Goal: Transaction & Acquisition: Book appointment/travel/reservation

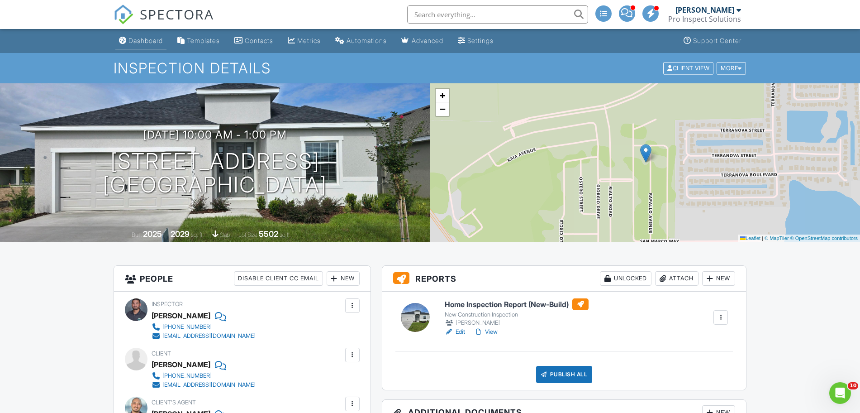
click at [156, 41] on div "Dashboard" at bounding box center [145, 41] width 34 height 8
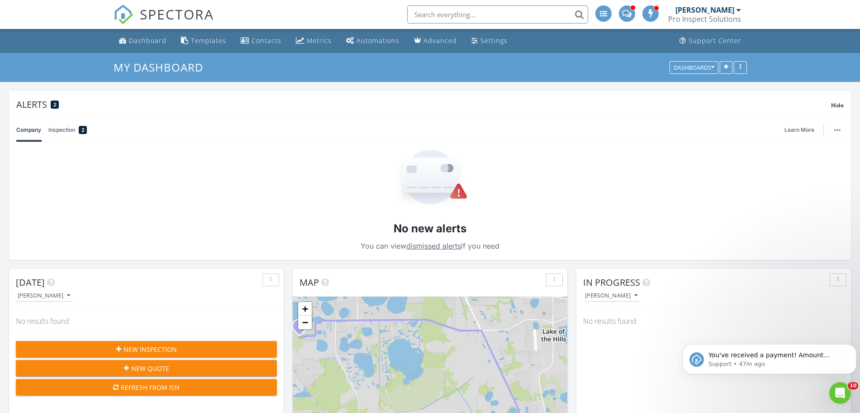
scroll to position [135, 0]
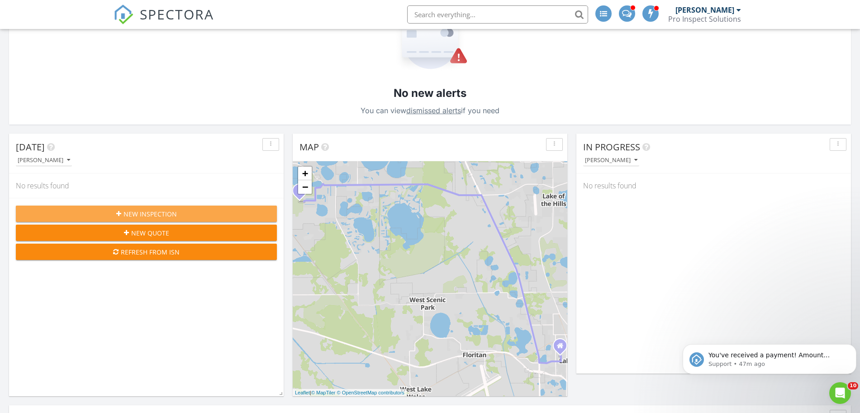
click at [158, 215] on span "New Inspection" at bounding box center [150, 214] width 53 height 10
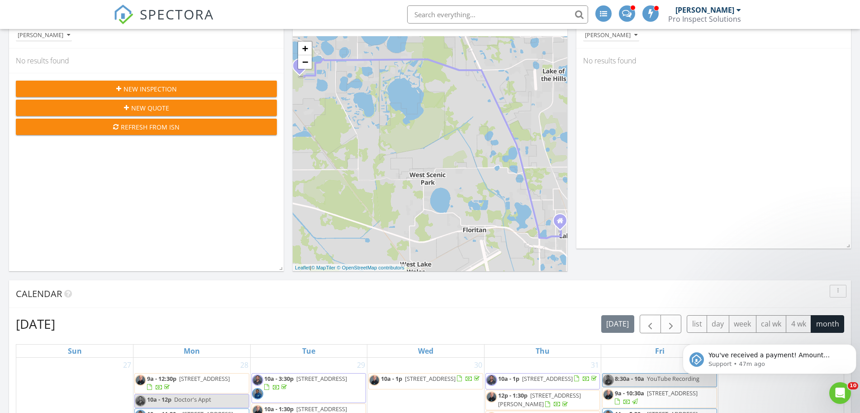
scroll to position [254, 0]
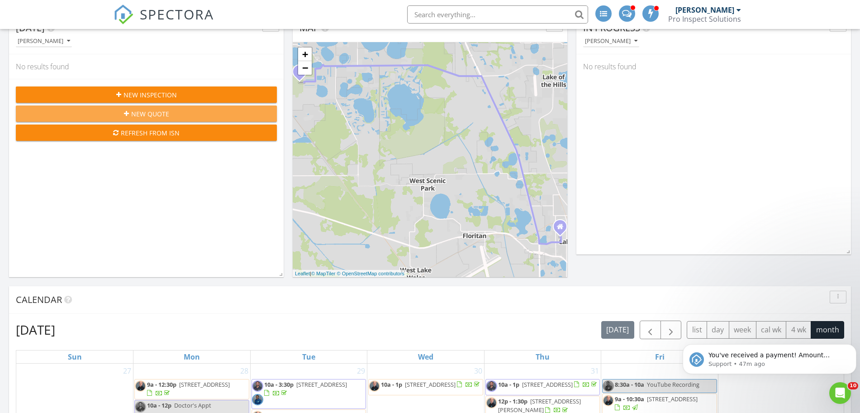
click at [139, 112] on span "New Quote" at bounding box center [150, 114] width 38 height 10
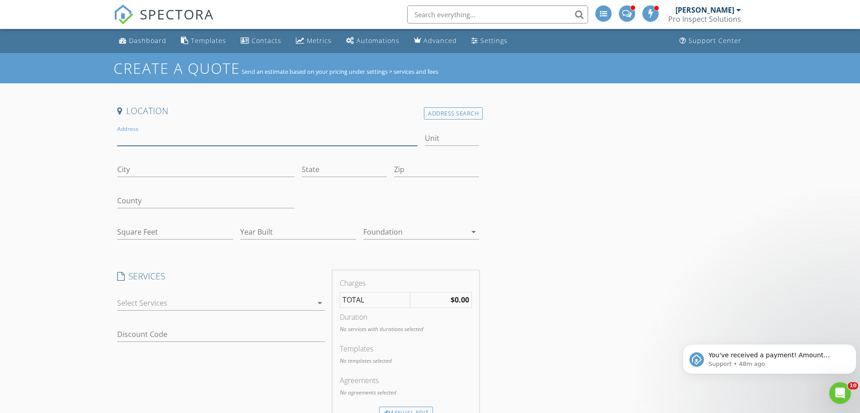
click at [176, 143] on input "Address" at bounding box center [267, 138] width 301 height 15
click at [195, 138] on input "Address" at bounding box center [267, 138] width 301 height 15
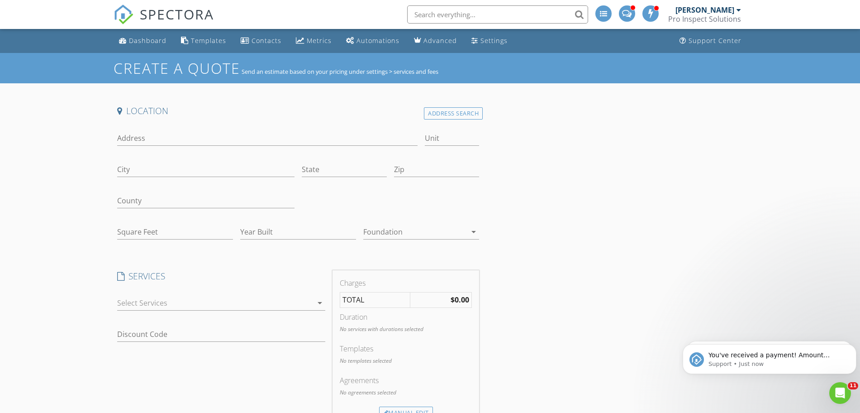
click at [683, 208] on div "Location Address Search Address Unit City State Zip County Square Feet Year Bui…" at bounding box center [430, 409] width 633 height 609
click at [140, 142] on input "Address" at bounding box center [267, 138] width 301 height 15
type input "9012 Tuscan Cypress"
click at [143, 163] on input "City" at bounding box center [205, 169] width 177 height 15
type input "Kissimmee"
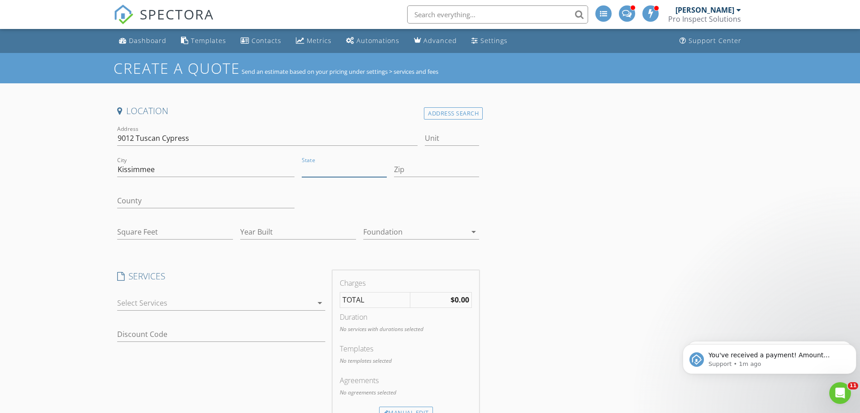
click at [321, 176] on input "State" at bounding box center [344, 169] width 85 height 15
click at [191, 206] on input "County" at bounding box center [205, 200] width 177 height 15
type input "Osceola"
click at [173, 235] on input "Square Feet" at bounding box center [175, 231] width 116 height 15
click at [331, 173] on input "State" at bounding box center [344, 169] width 85 height 15
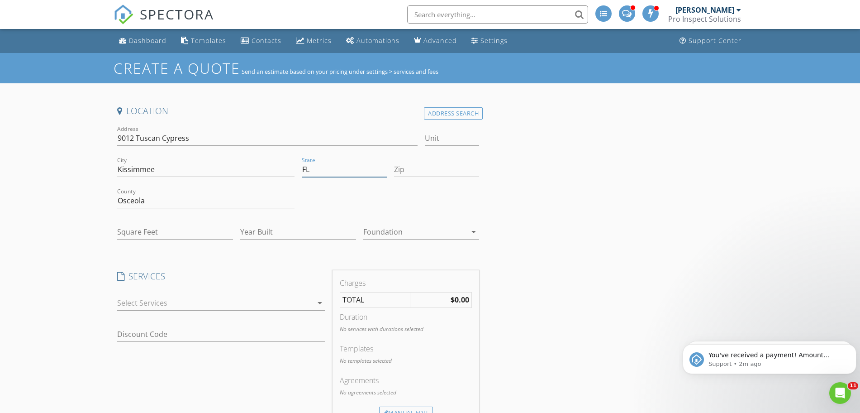
type input "FL"
click at [151, 228] on input "Square Feet" at bounding box center [175, 231] width 116 height 15
type input "1672"
click at [249, 227] on input "Year Built" at bounding box center [298, 231] width 116 height 15
type input "2020"
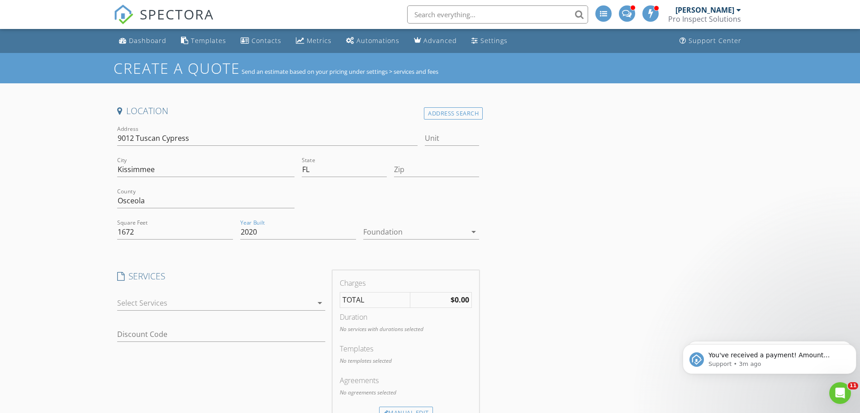
click at [464, 232] on div at bounding box center [414, 231] width 103 height 14
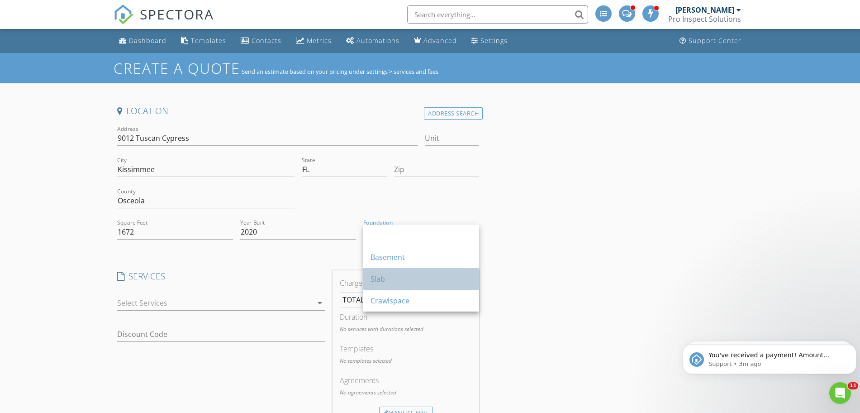
click at [420, 281] on div "Slab" at bounding box center [421, 278] width 101 height 11
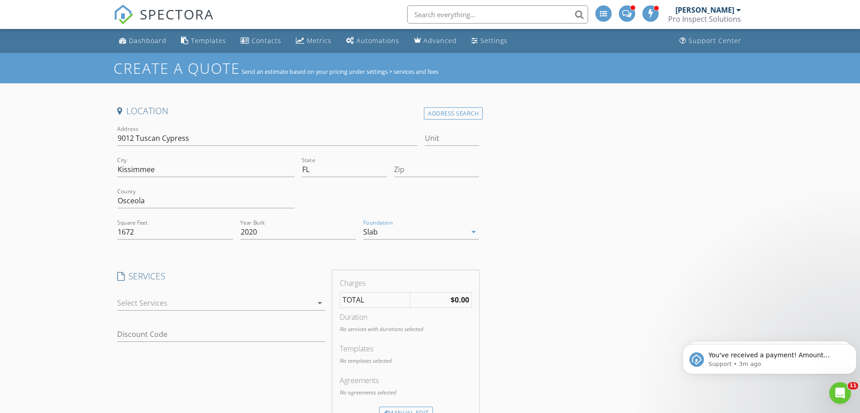
click at [266, 306] on div at bounding box center [214, 302] width 195 height 14
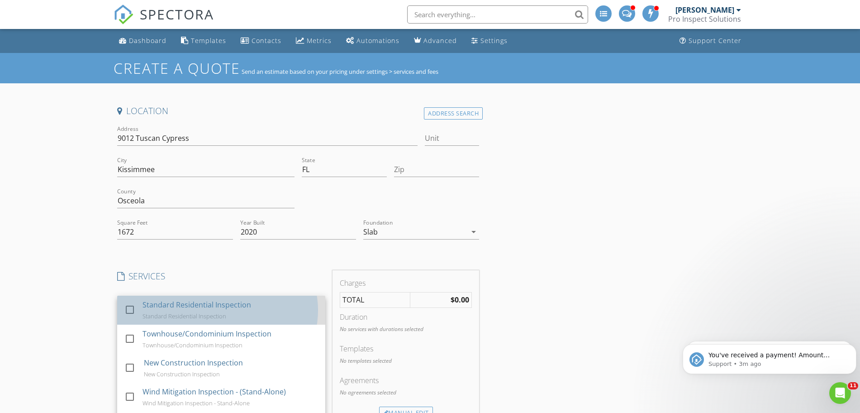
click at [192, 317] on div "Standard Residential Inspection" at bounding box center [185, 315] width 84 height 7
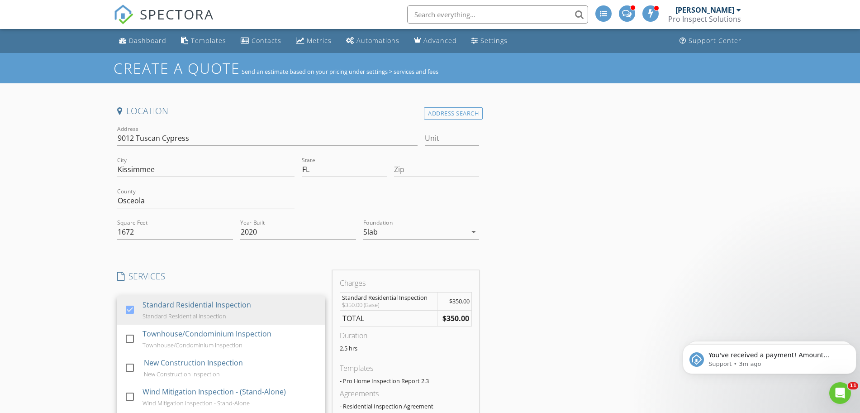
click at [545, 279] on div "Location Address Search Address 9012 Tuscan Cypress Unit City Kissimmee State F…" at bounding box center [430, 413] width 633 height 616
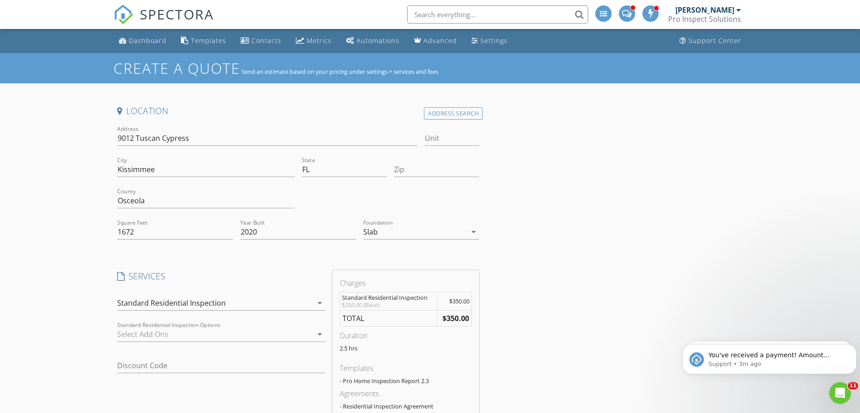
click at [287, 334] on div at bounding box center [214, 334] width 195 height 14
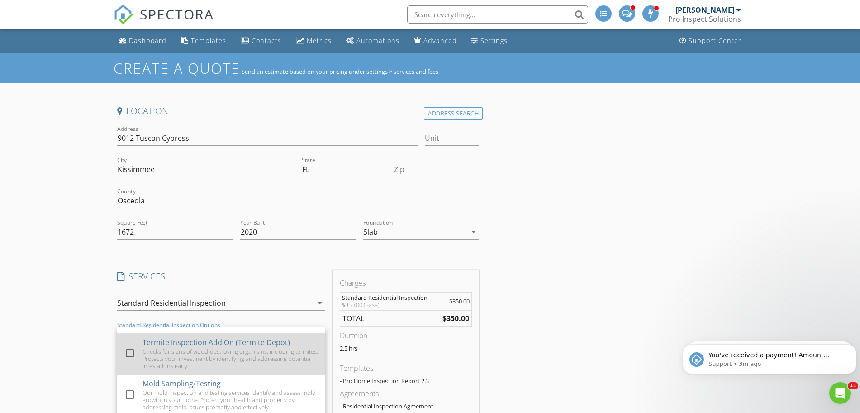
scroll to position [70, 0]
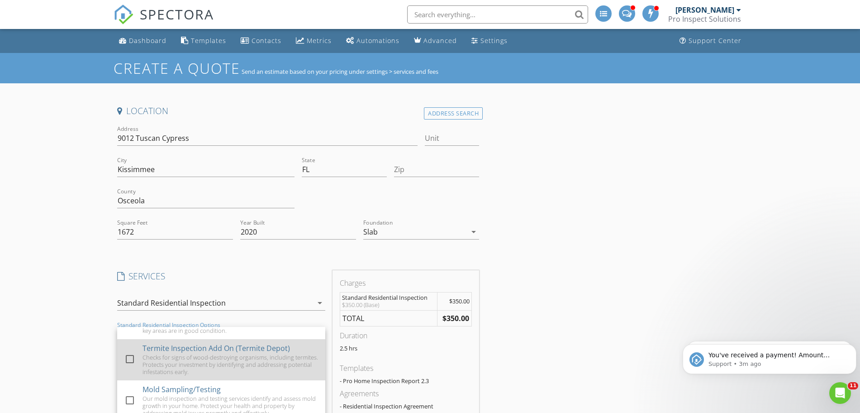
click at [264, 359] on div "Checks for signs of wood-destroying organisms, including termites. Protects you…" at bounding box center [231, 364] width 176 height 22
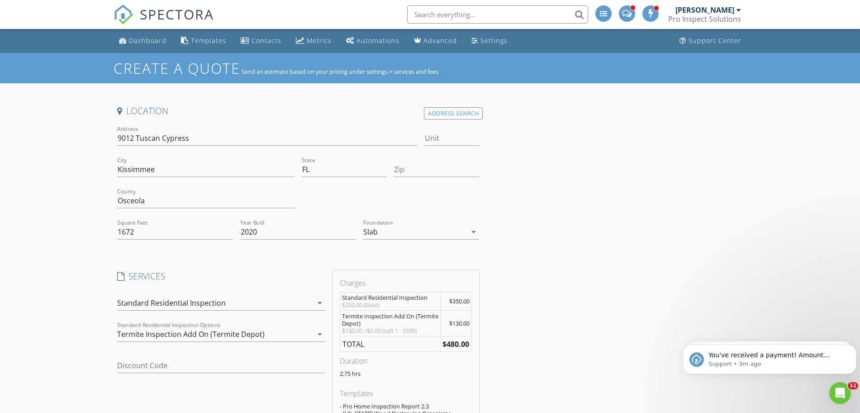
click at [262, 375] on div "Discount Code" at bounding box center [221, 370] width 208 height 24
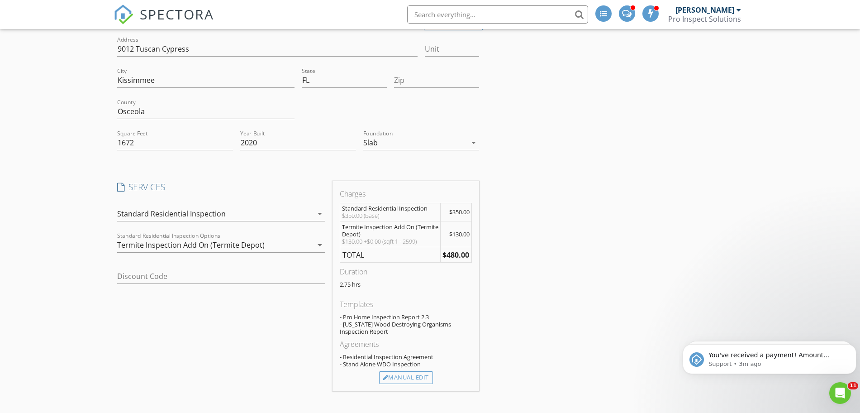
scroll to position [96, 0]
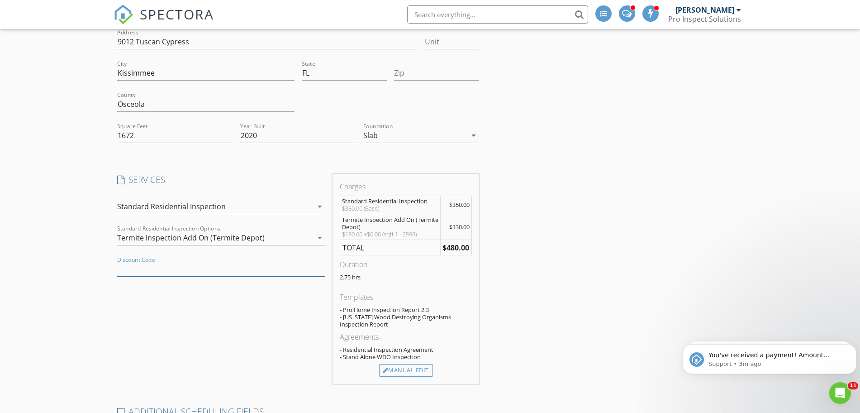
click at [201, 276] on input "Discount Code" at bounding box center [221, 268] width 208 height 15
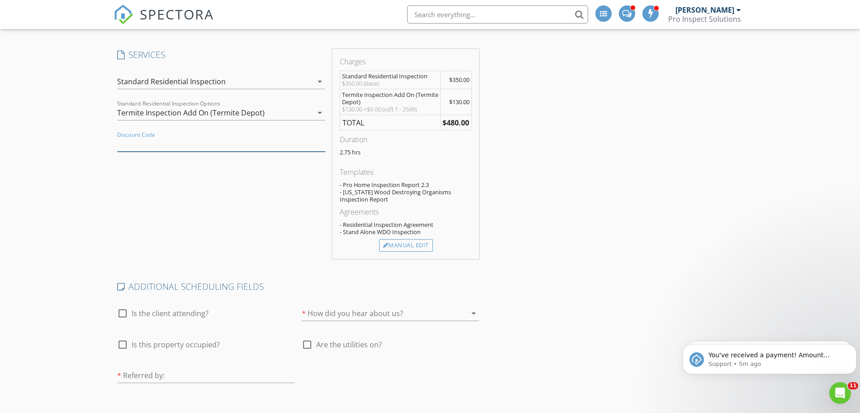
scroll to position [378, 0]
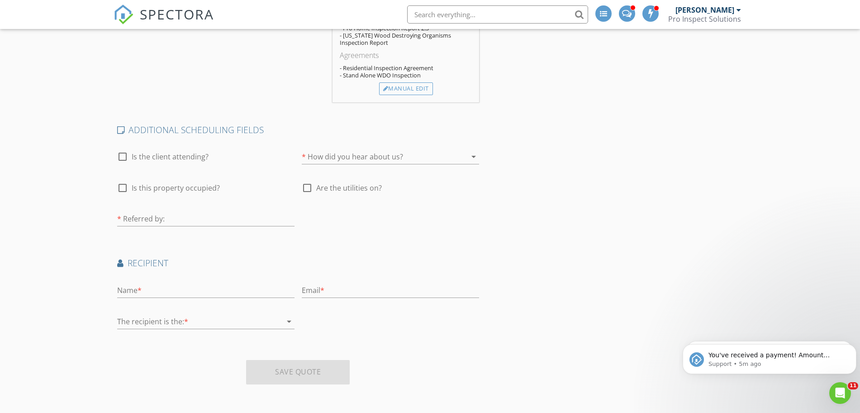
click at [370, 154] on div at bounding box center [378, 156] width 152 height 14
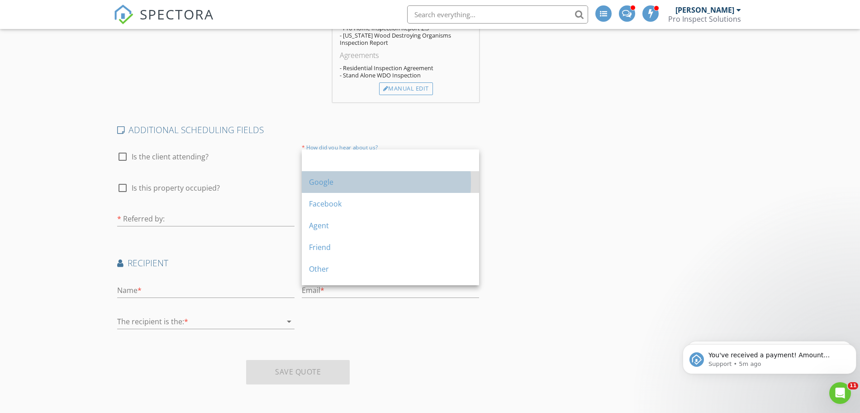
click at [351, 185] on div "Google" at bounding box center [390, 181] width 163 height 11
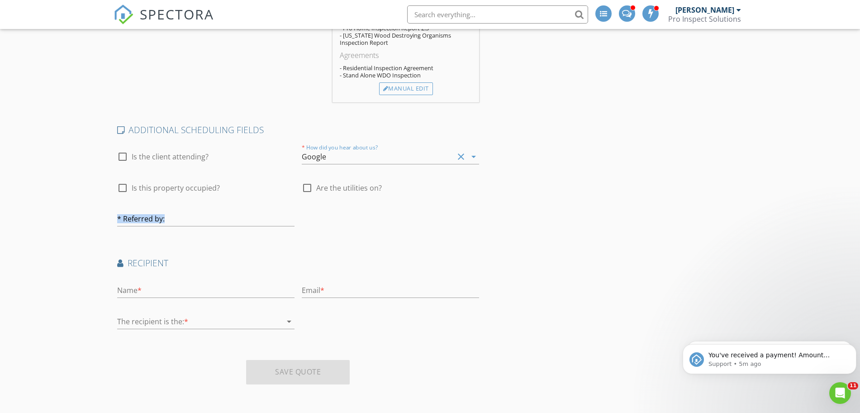
drag, startPoint x: 252, startPoint y: 207, endPoint x: 368, endPoint y: 167, distance: 123.0
click at [368, 167] on div "ADDITIONAL SCHEDULING FIELDS check_box_outline_blank Is the client attending? *…" at bounding box center [299, 179] width 370 height 111
click at [366, 160] on div "Google" at bounding box center [378, 156] width 152 height 14
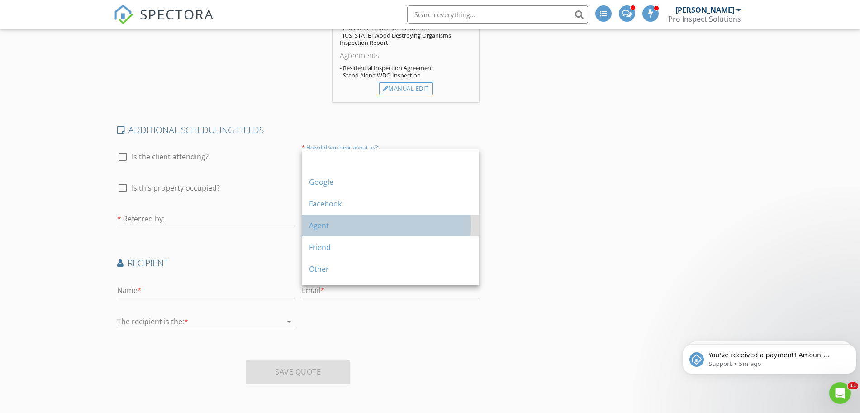
click at [356, 229] on div "Agent" at bounding box center [390, 225] width 163 height 11
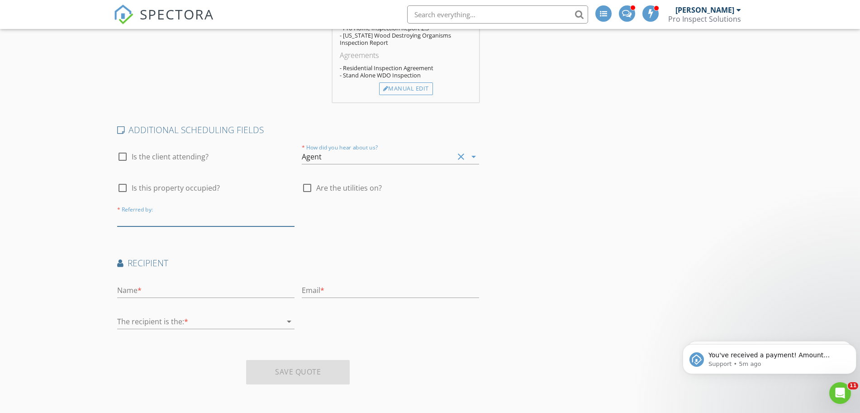
click at [246, 217] on input "text" at bounding box center [205, 218] width 177 height 15
type input "Ryan Jarmin"
drag, startPoint x: 234, startPoint y: 267, endPoint x: 229, endPoint y: 284, distance: 17.6
click at [229, 284] on div "Recipient Name * Email * The recipient is the: * arrow_drop_down" at bounding box center [299, 297] width 370 height 81
click at [229, 284] on input "text" at bounding box center [205, 290] width 177 height 15
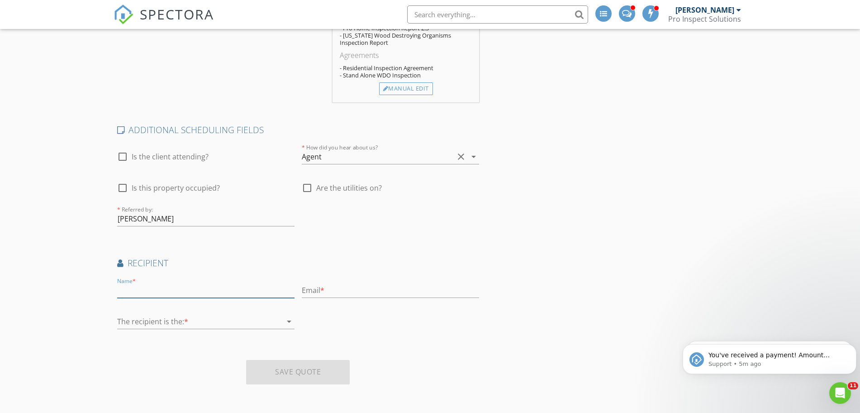
click at [228, 289] on input "text" at bounding box center [205, 290] width 177 height 15
click at [186, 291] on input "text" at bounding box center [205, 291] width 177 height 15
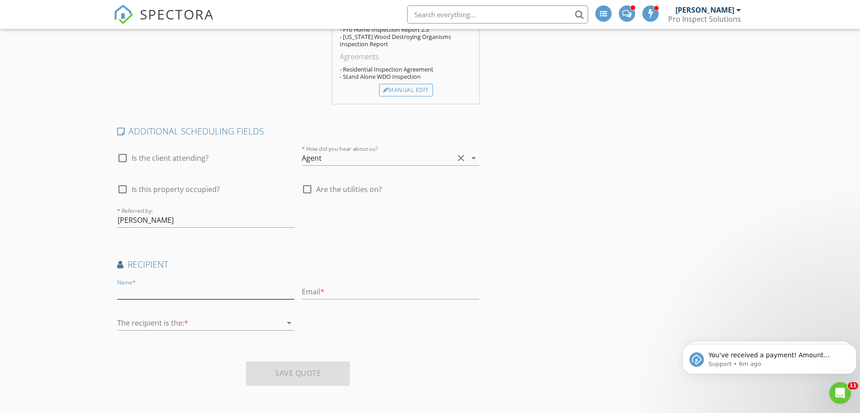
click at [152, 295] on input "text" at bounding box center [205, 291] width 177 height 15
type input "q"
click at [204, 295] on input "text" at bounding box center [205, 291] width 177 height 15
type input "y"
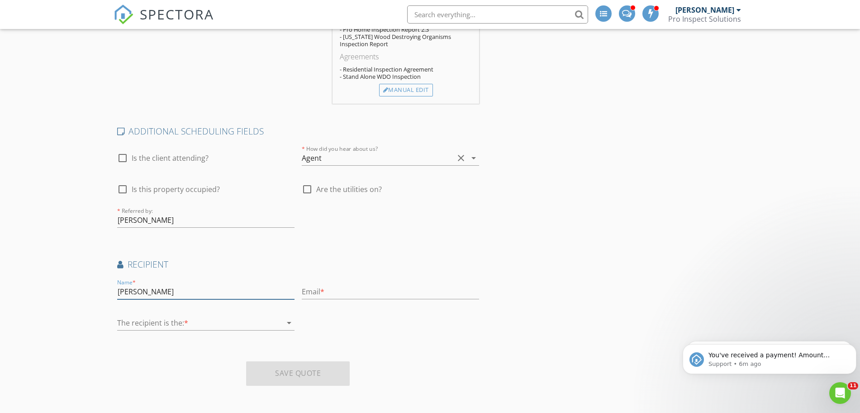
type input "Ryan Jarmin"
click at [304, 295] on input "text" at bounding box center [390, 291] width 177 height 15
click at [330, 296] on input "text" at bounding box center [390, 291] width 177 height 15
paste input "jarmanrealestate@gmail.com"
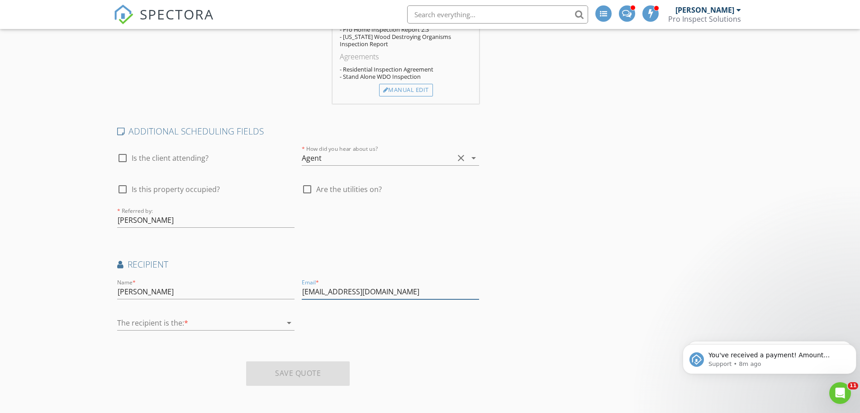
type input "jarmanrealestate@gmail.com"
click at [170, 322] on div at bounding box center [199, 322] width 165 height 14
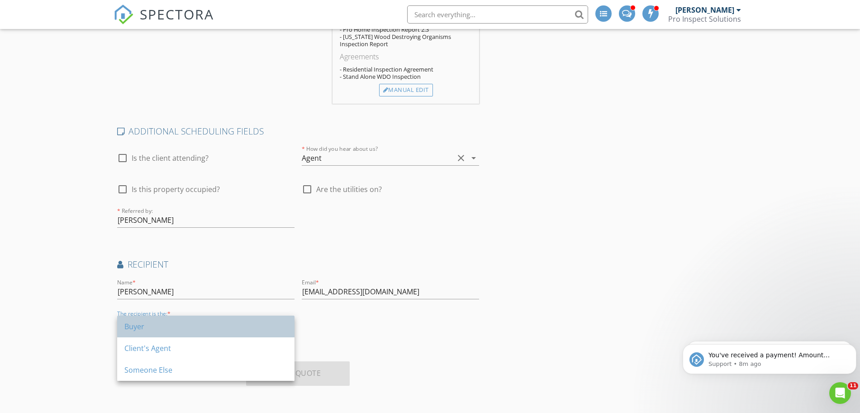
click at [177, 331] on div "Buyer" at bounding box center [205, 326] width 163 height 11
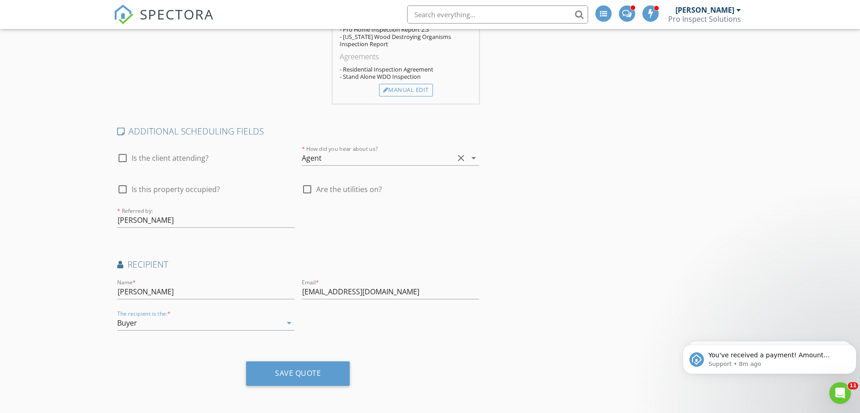
click at [238, 323] on div "Buyer" at bounding box center [199, 322] width 165 height 14
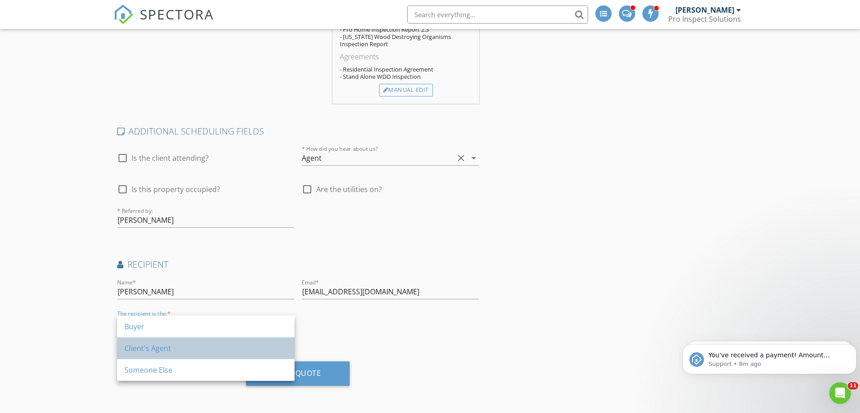
click at [234, 351] on div "Client's Agent" at bounding box center [205, 347] width 163 height 11
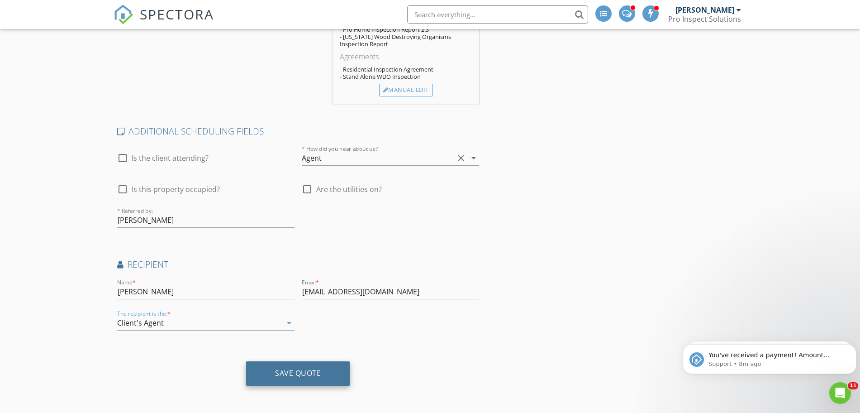
click at [316, 374] on div "Save Quote" at bounding box center [298, 372] width 46 height 9
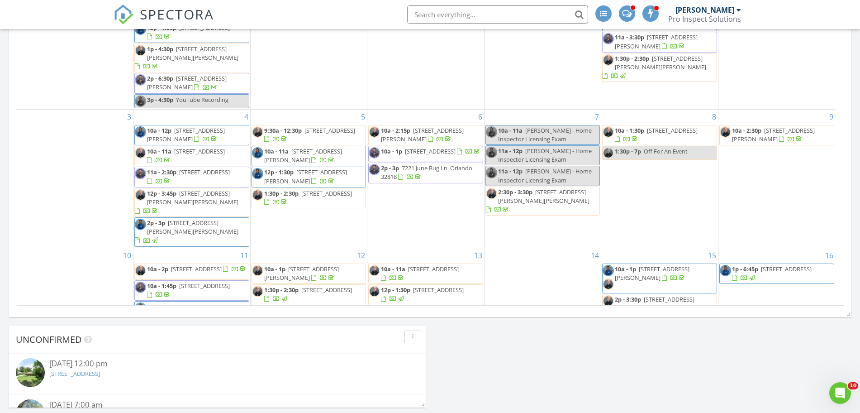
scroll to position [1045, 878]
click at [458, 15] on input "text" at bounding box center [497, 14] width 181 height 18
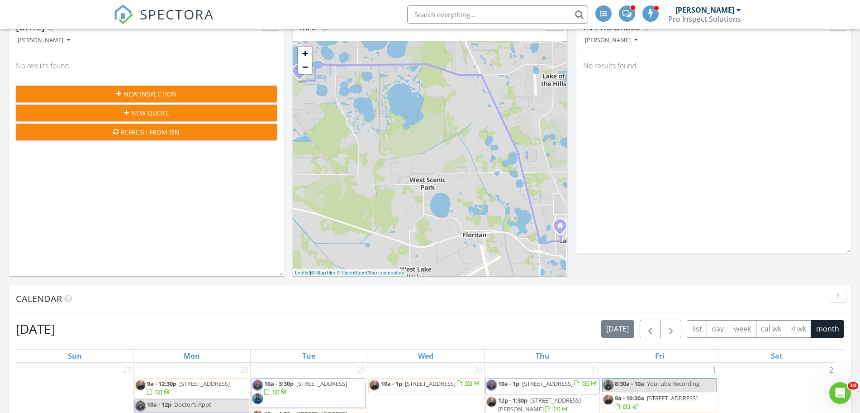
scroll to position [0, 0]
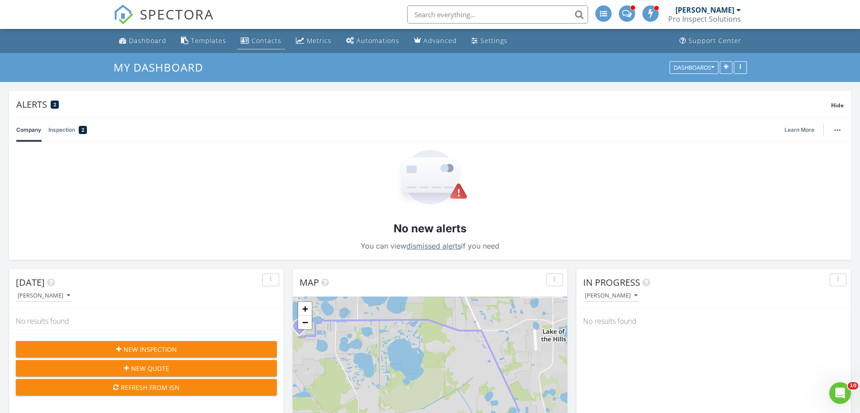
click at [264, 39] on div "Contacts" at bounding box center [267, 40] width 30 height 9
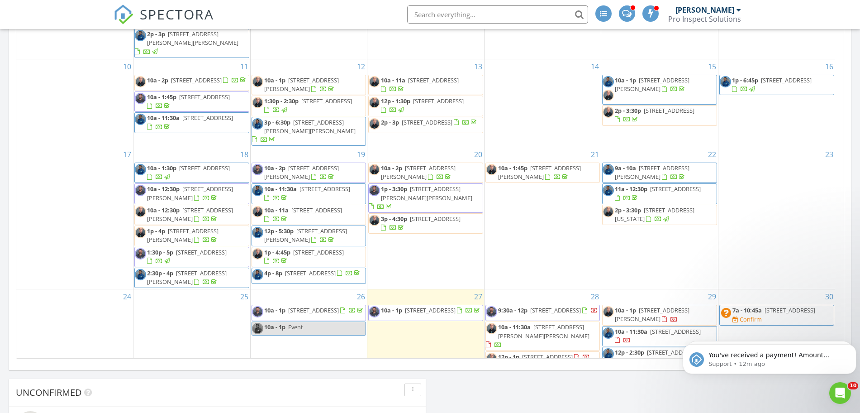
scroll to position [339, 0]
